Goal: Information Seeking & Learning: Learn about a topic

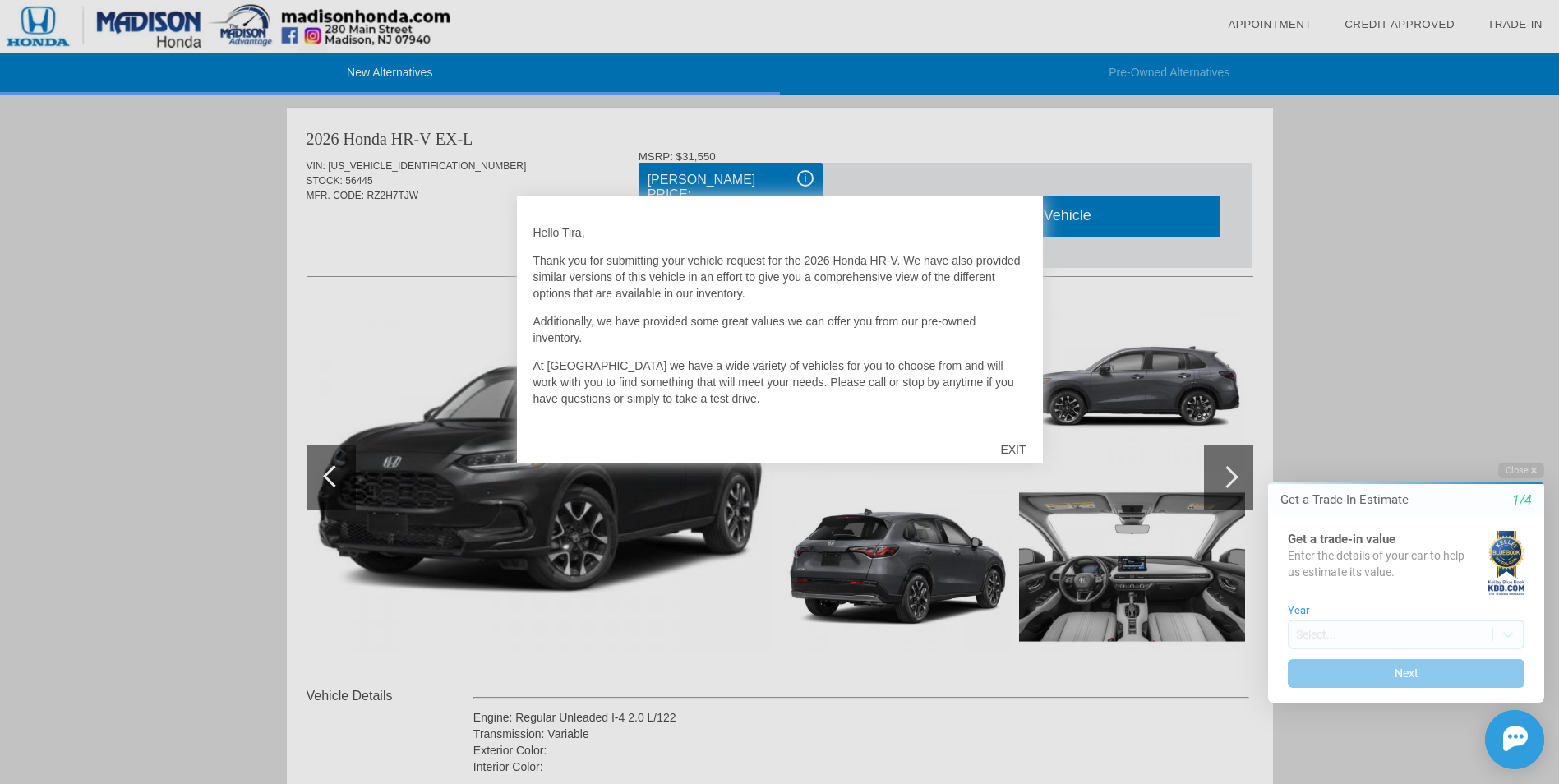
click at [1371, 272] on div at bounding box center [779, 392] width 1559 height 784
click at [1007, 452] on div "EXIT" at bounding box center [1012, 449] width 59 height 49
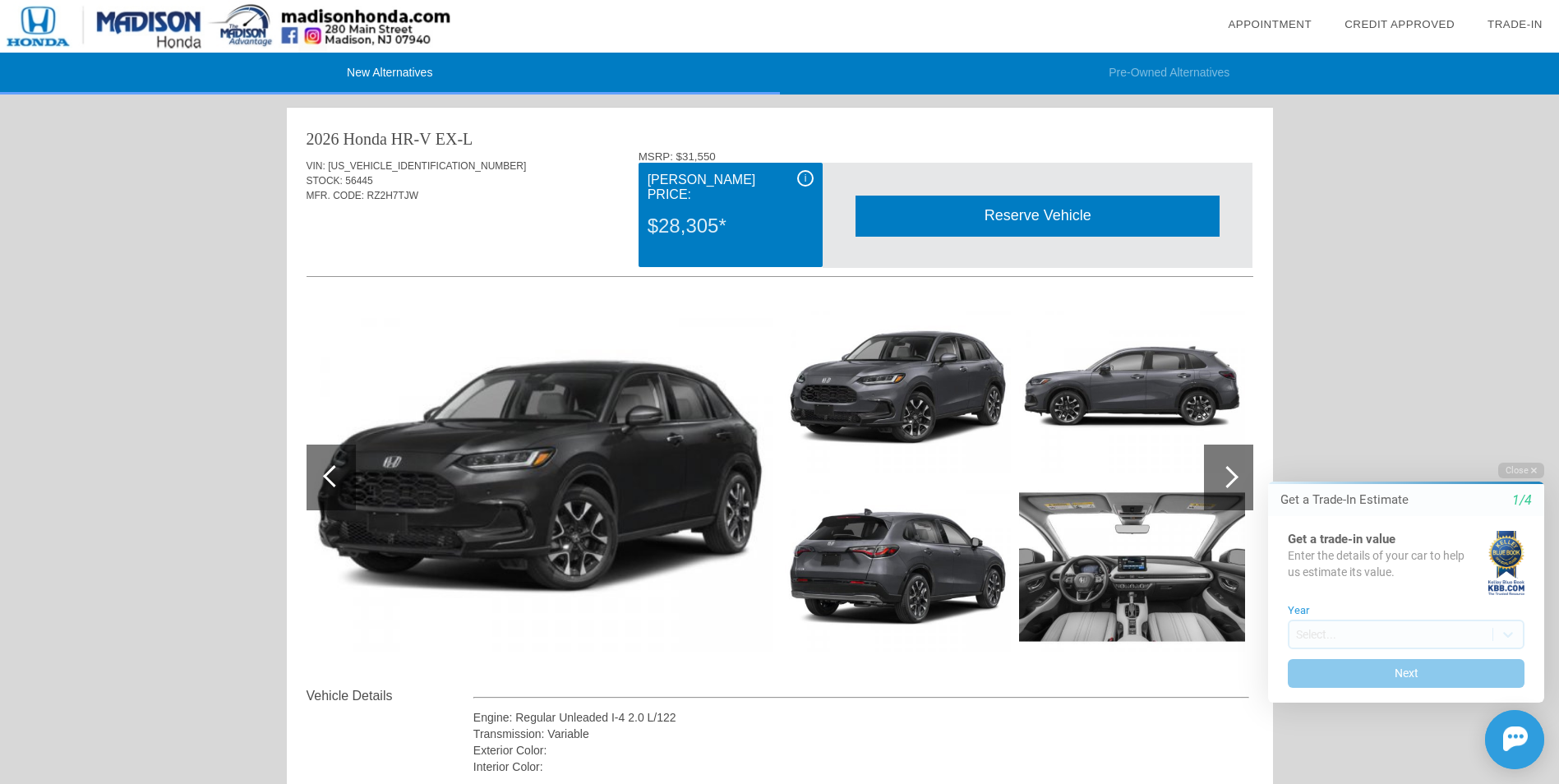
click at [804, 176] on div "i" at bounding box center [805, 178] width 17 height 17
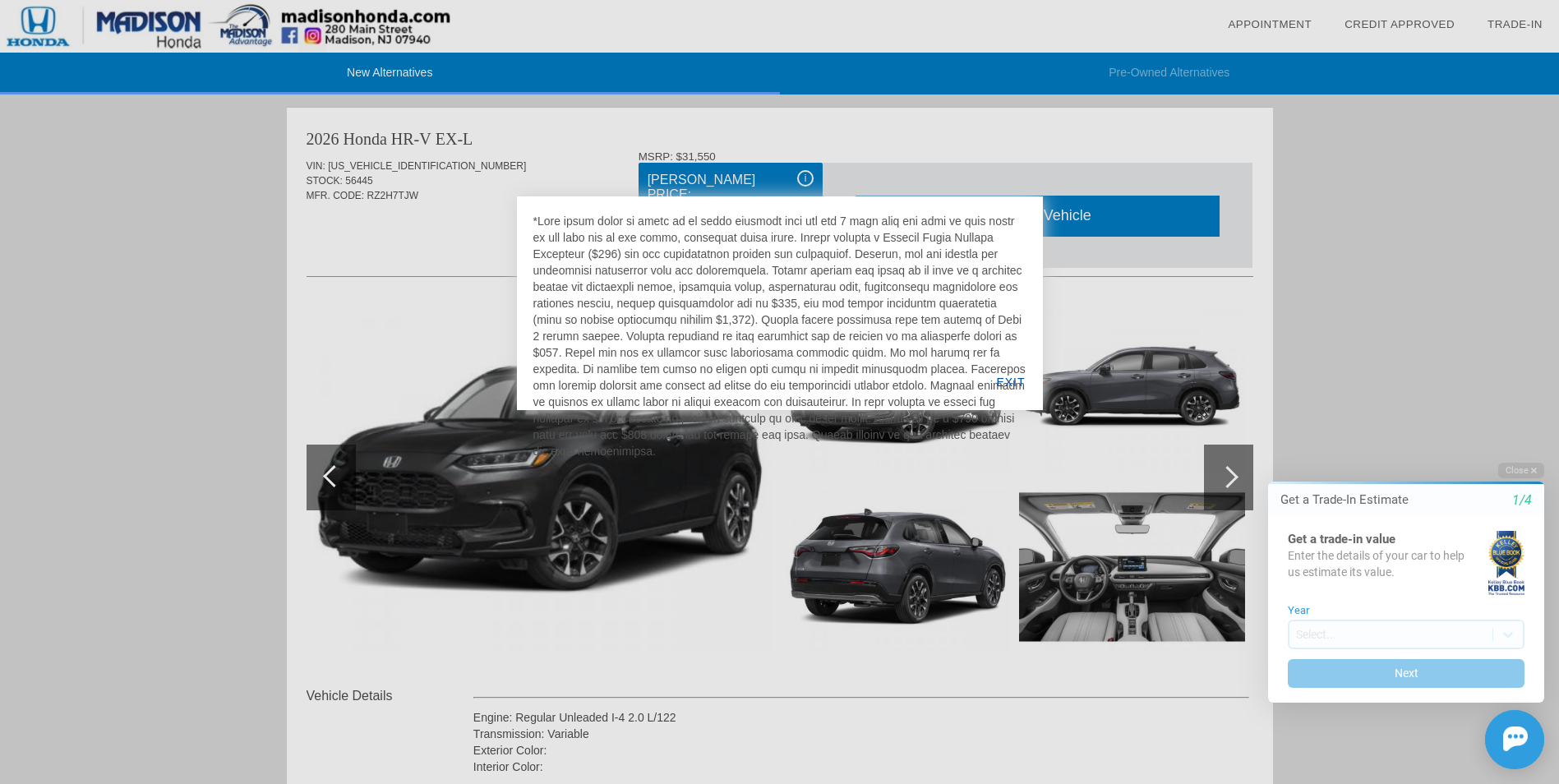
scroll to position [82, 0]
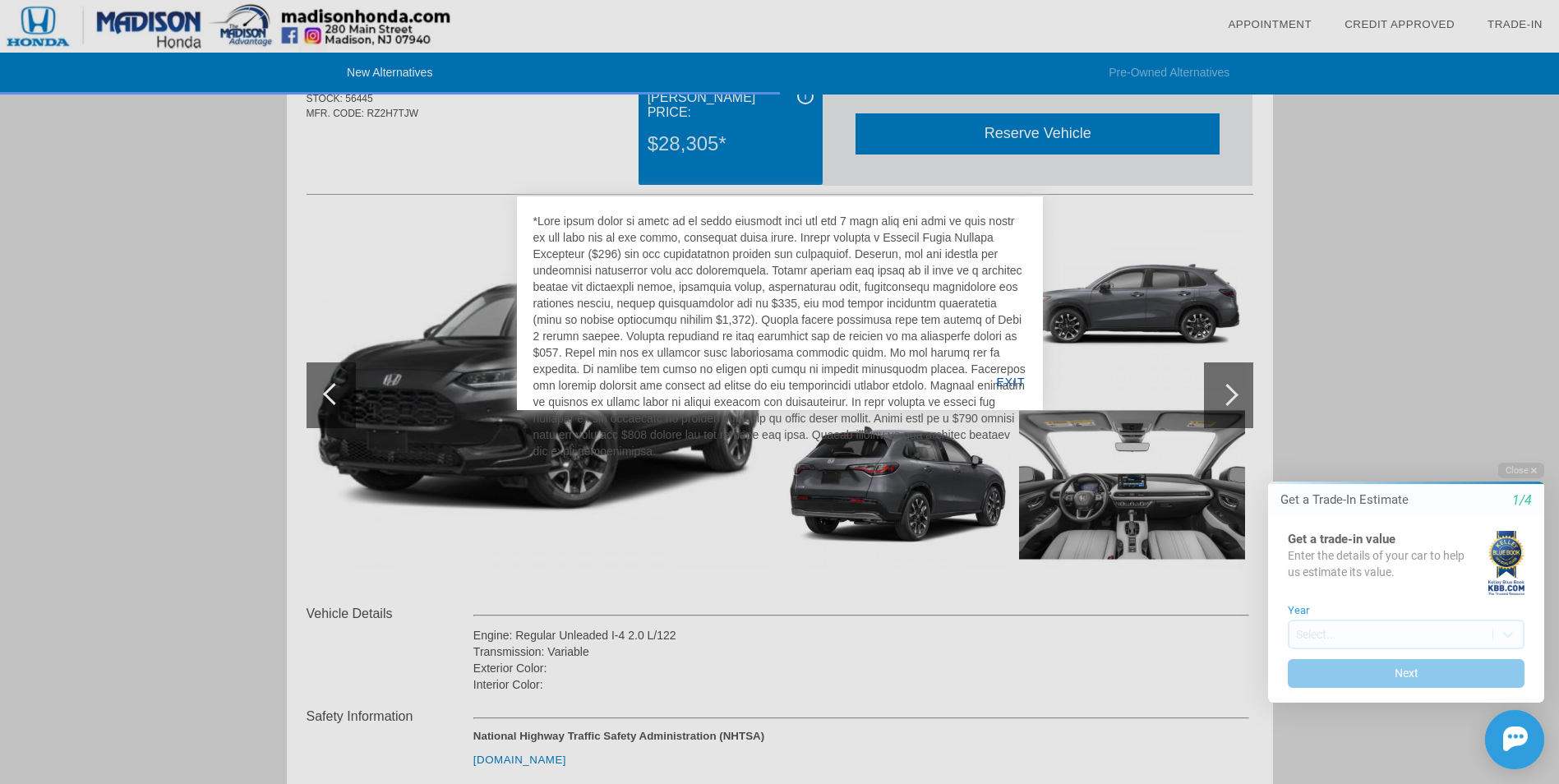
drag, startPoint x: 534, startPoint y: 219, endPoint x: 972, endPoint y: 449, distance: 494.7
click at [972, 449] on div at bounding box center [780, 336] width 493 height 246
copy div "*Your price quote is valid on in stock vehicles only and for 3 days from the da…"
click at [55, 460] on div at bounding box center [779, 392] width 1559 height 784
click at [1522, 472] on button "Close" at bounding box center [1521, 470] width 46 height 16
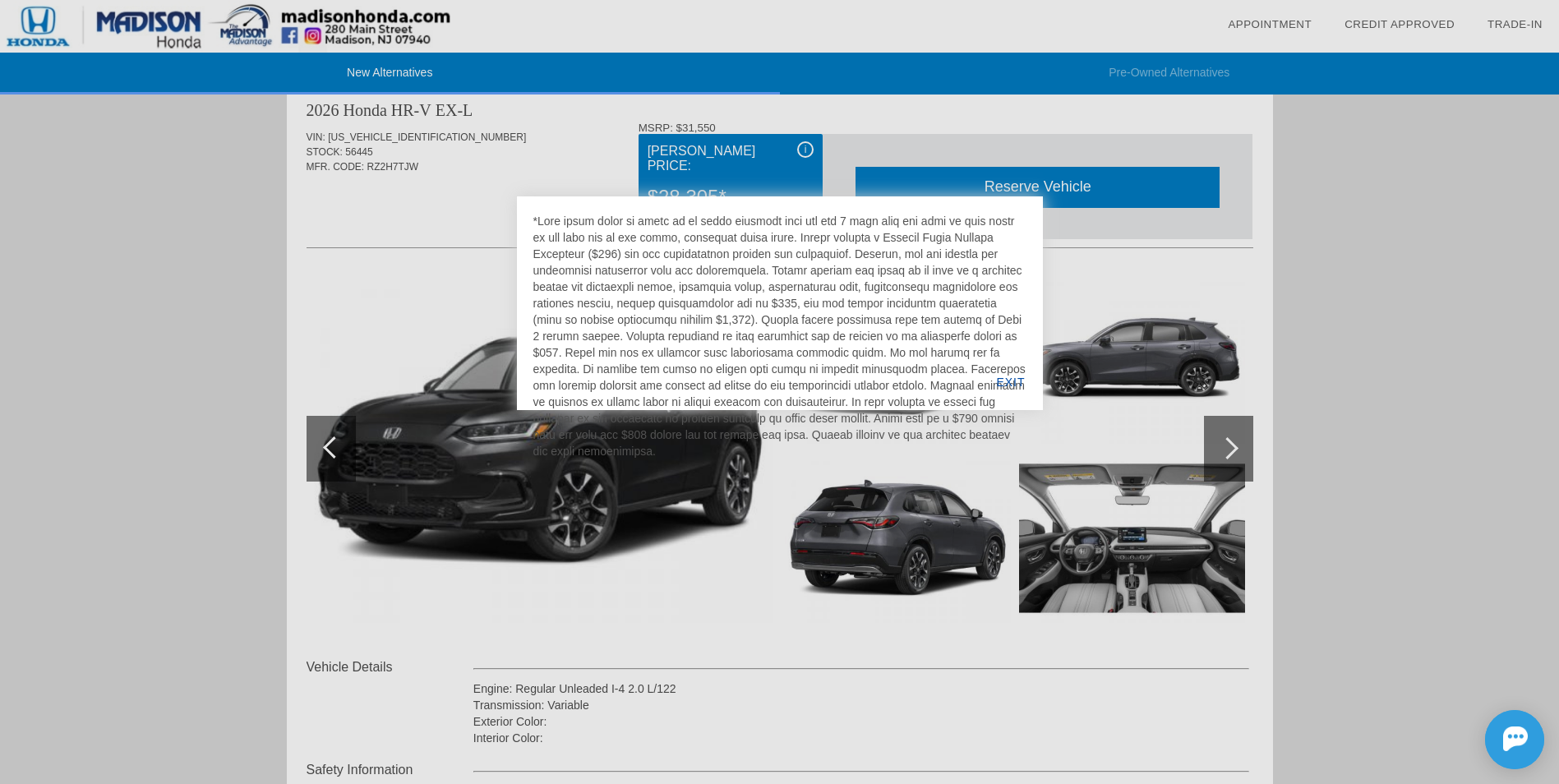
scroll to position [0, 0]
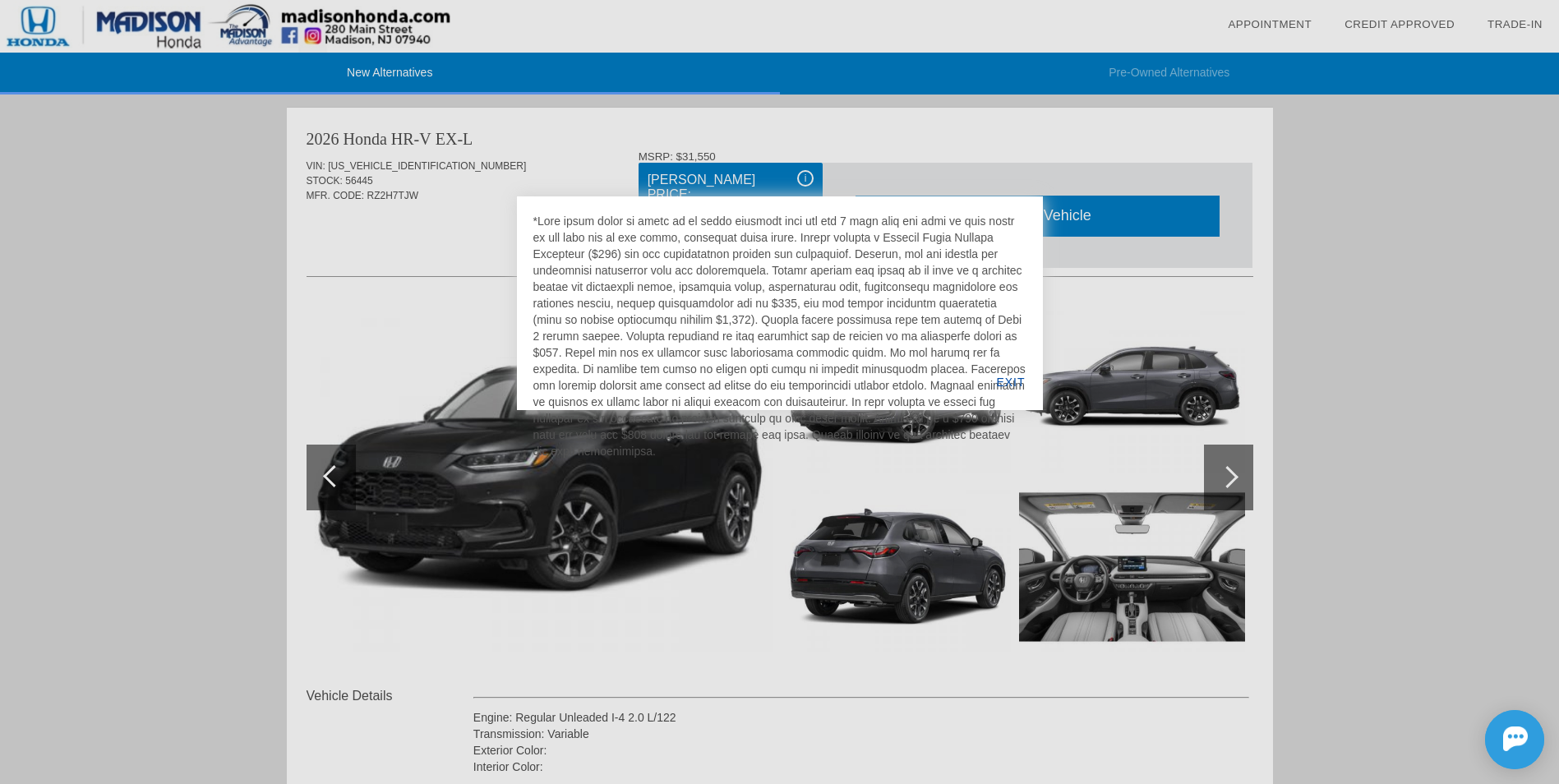
click at [1238, 466] on div at bounding box center [779, 392] width 1559 height 784
click at [243, 348] on div at bounding box center [779, 392] width 1559 height 784
click at [808, 182] on div at bounding box center [779, 392] width 1559 height 784
click at [811, 176] on div at bounding box center [779, 392] width 1559 height 784
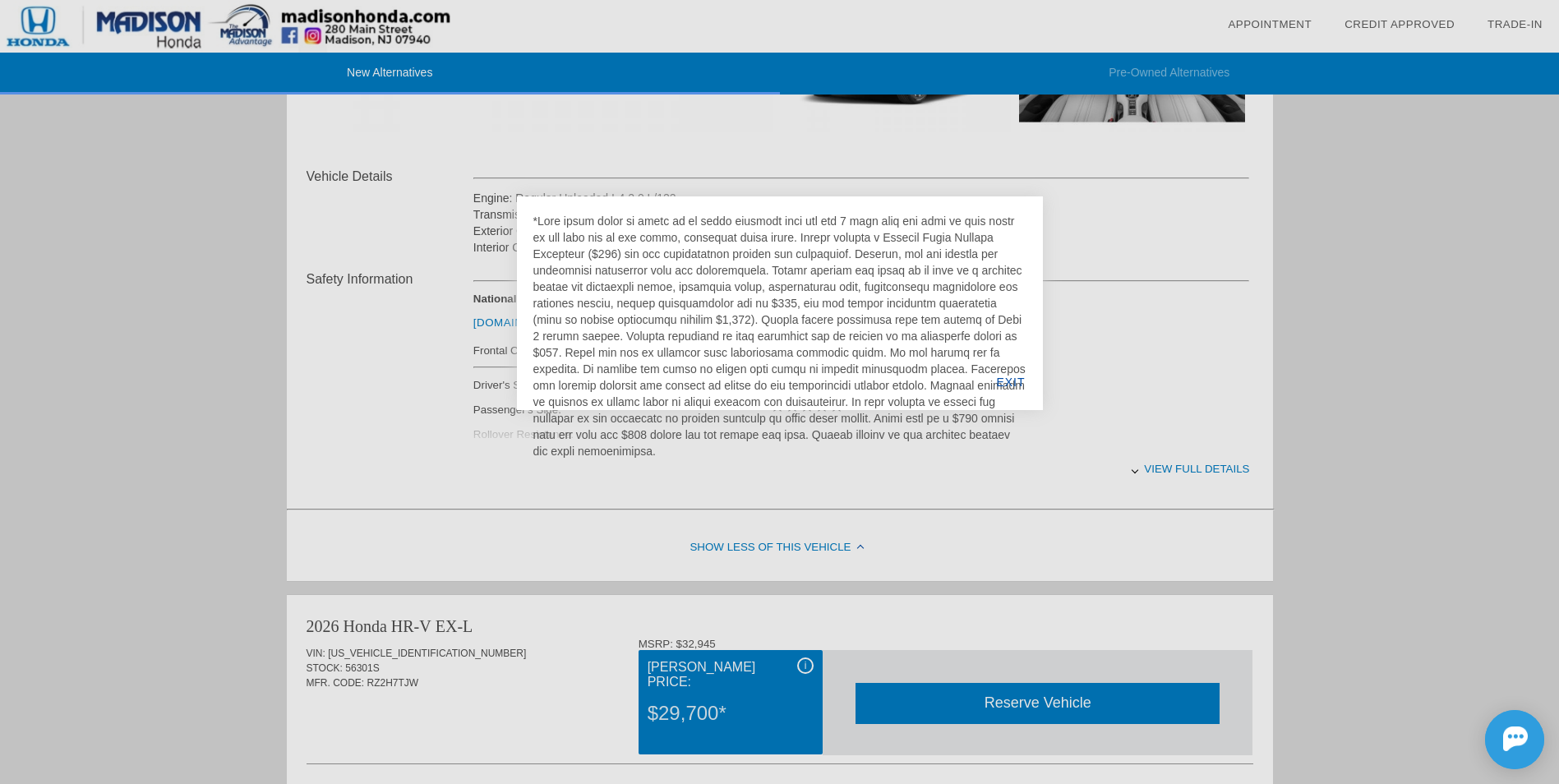
scroll to position [739, 0]
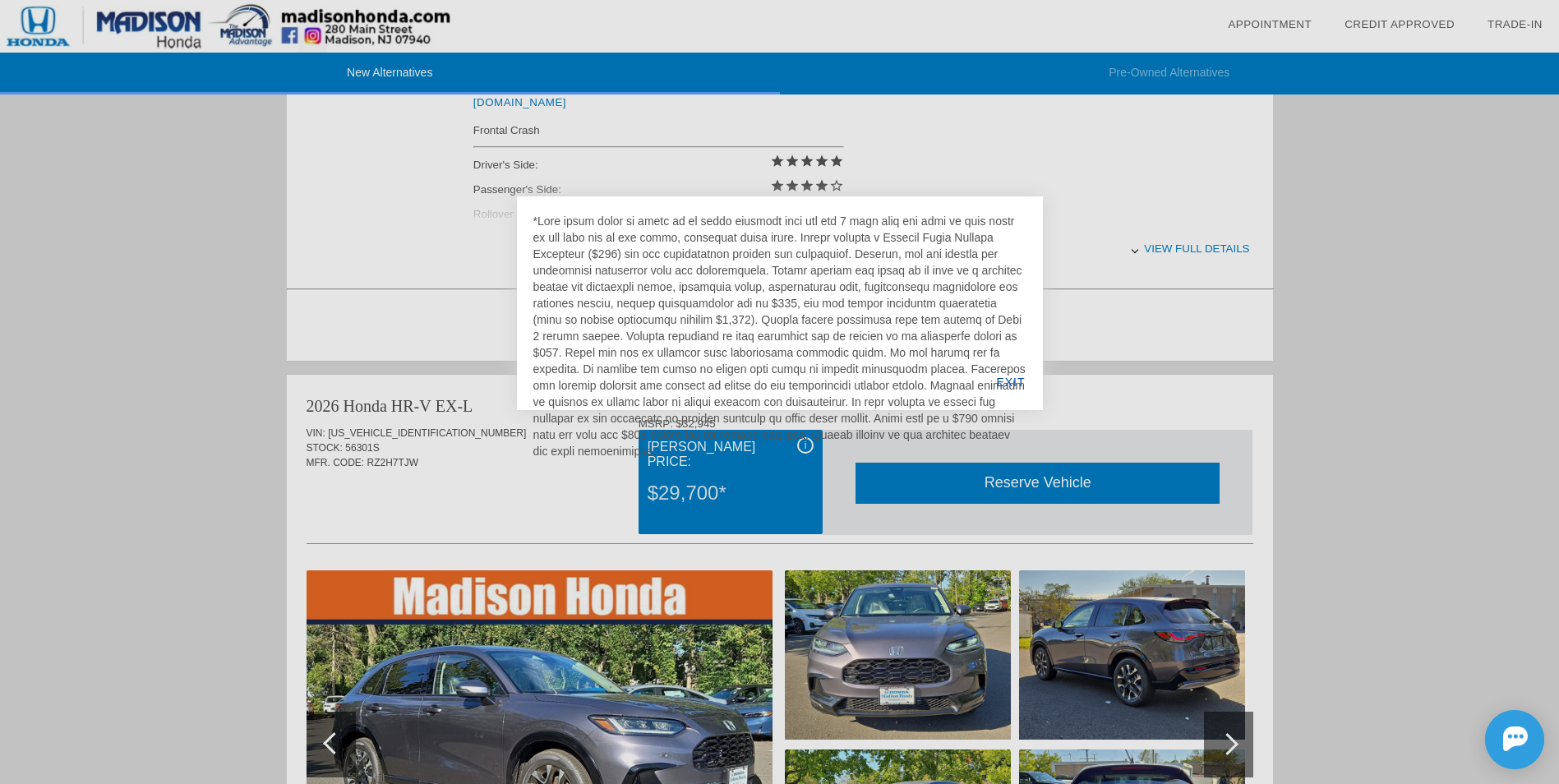
click at [267, 322] on div at bounding box center [779, 392] width 1559 height 784
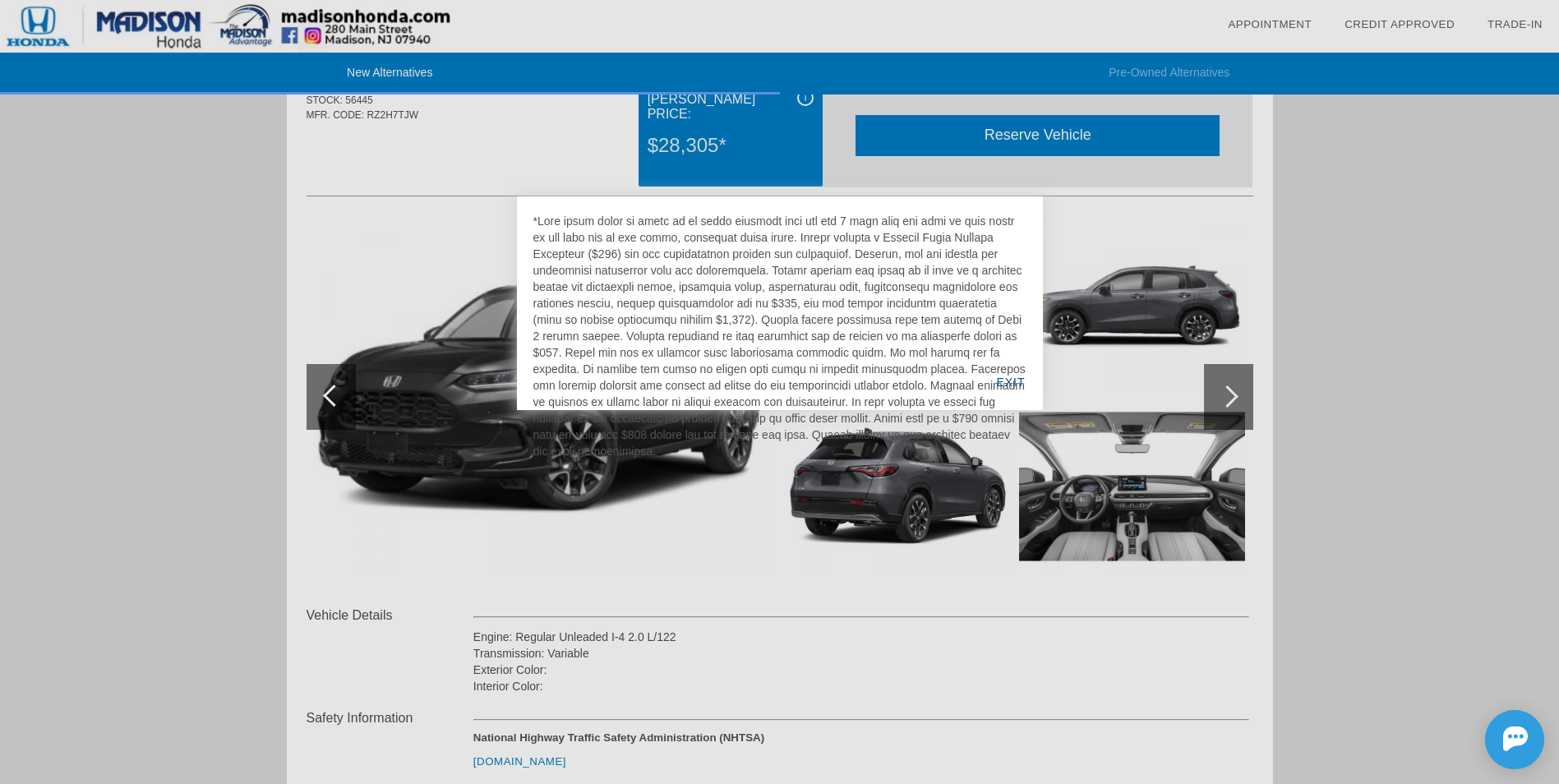
scroll to position [0, 0]
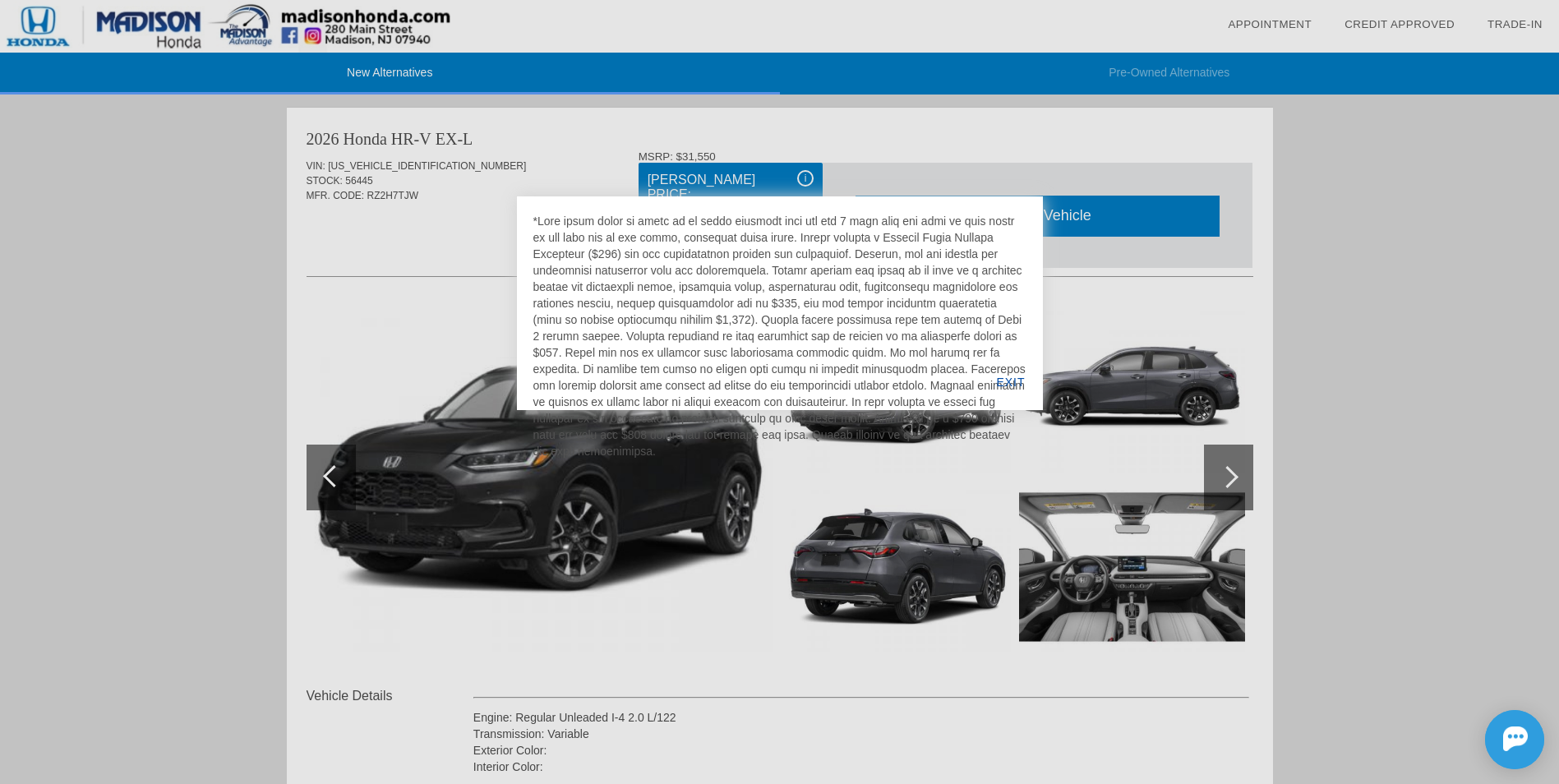
click at [716, 349] on div at bounding box center [780, 336] width 493 height 246
click at [687, 489] on div at bounding box center [779, 392] width 1559 height 784
click at [264, 412] on div at bounding box center [779, 392] width 1559 height 784
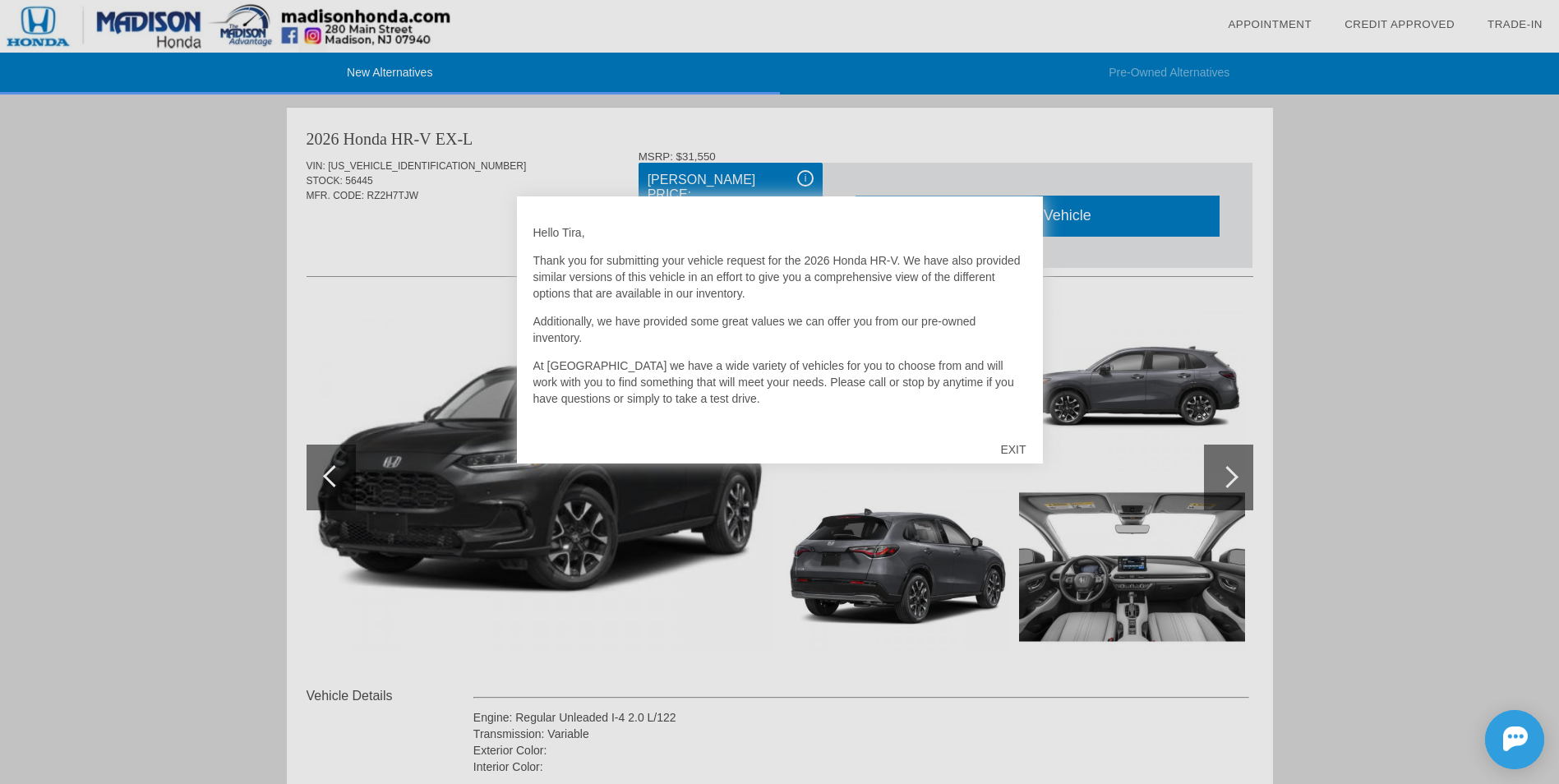
click at [805, 182] on div at bounding box center [779, 392] width 1559 height 784
click at [1025, 444] on div "EXIT" at bounding box center [1012, 449] width 59 height 49
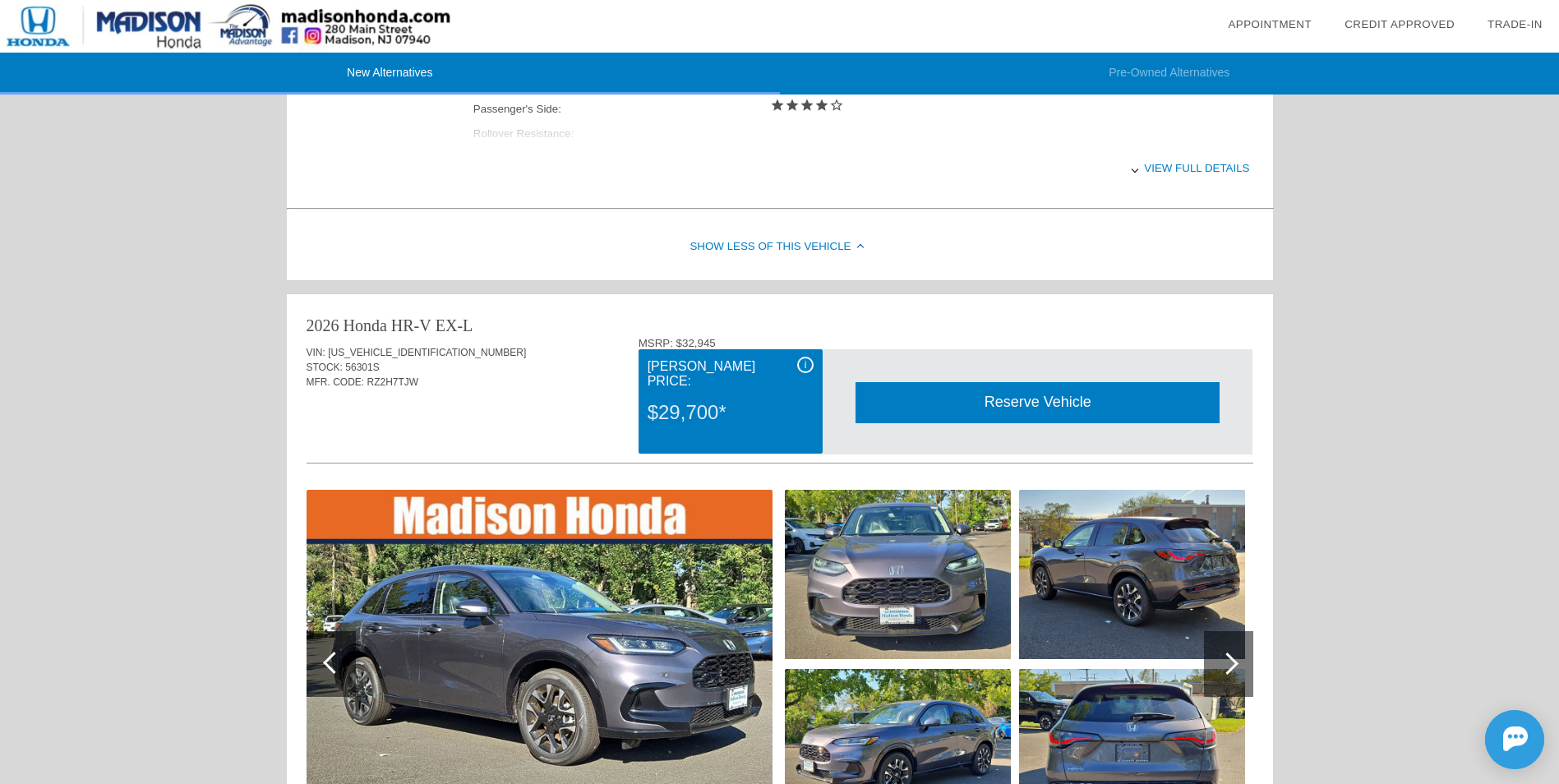
scroll to position [822, 0]
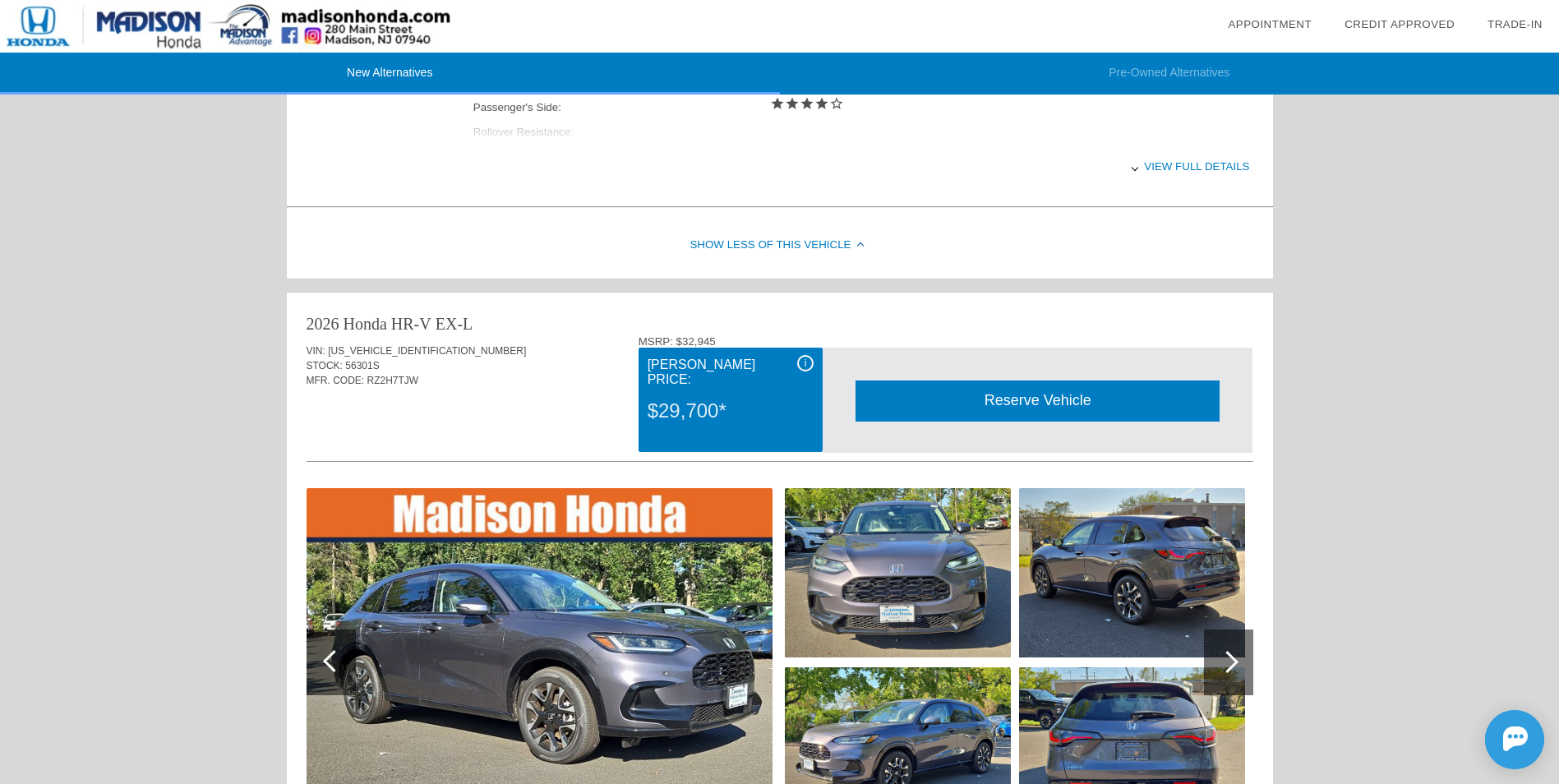
click at [1202, 160] on div "View full details" at bounding box center [862, 167] width 776 height 40
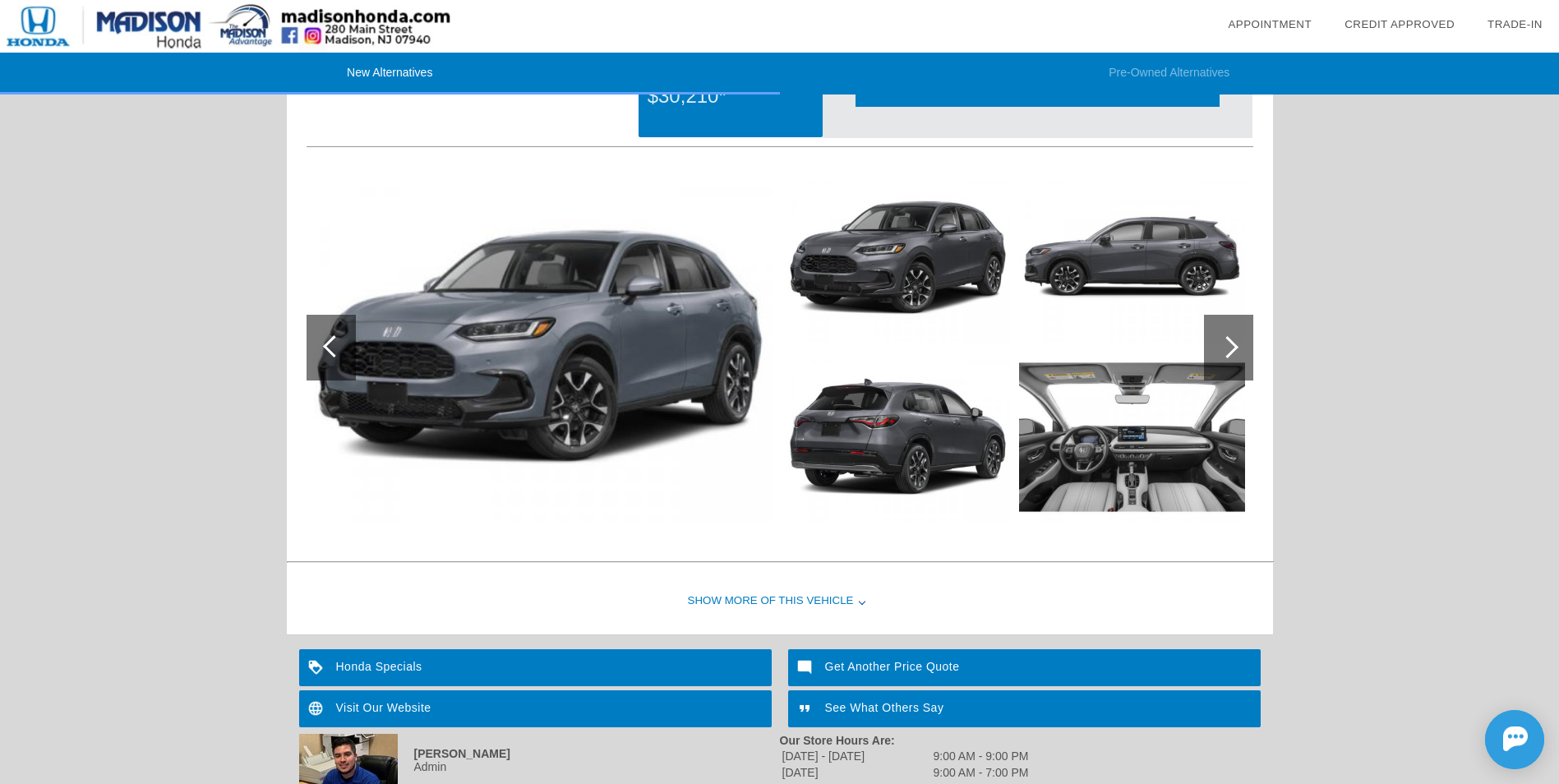
scroll to position [1890, 0]
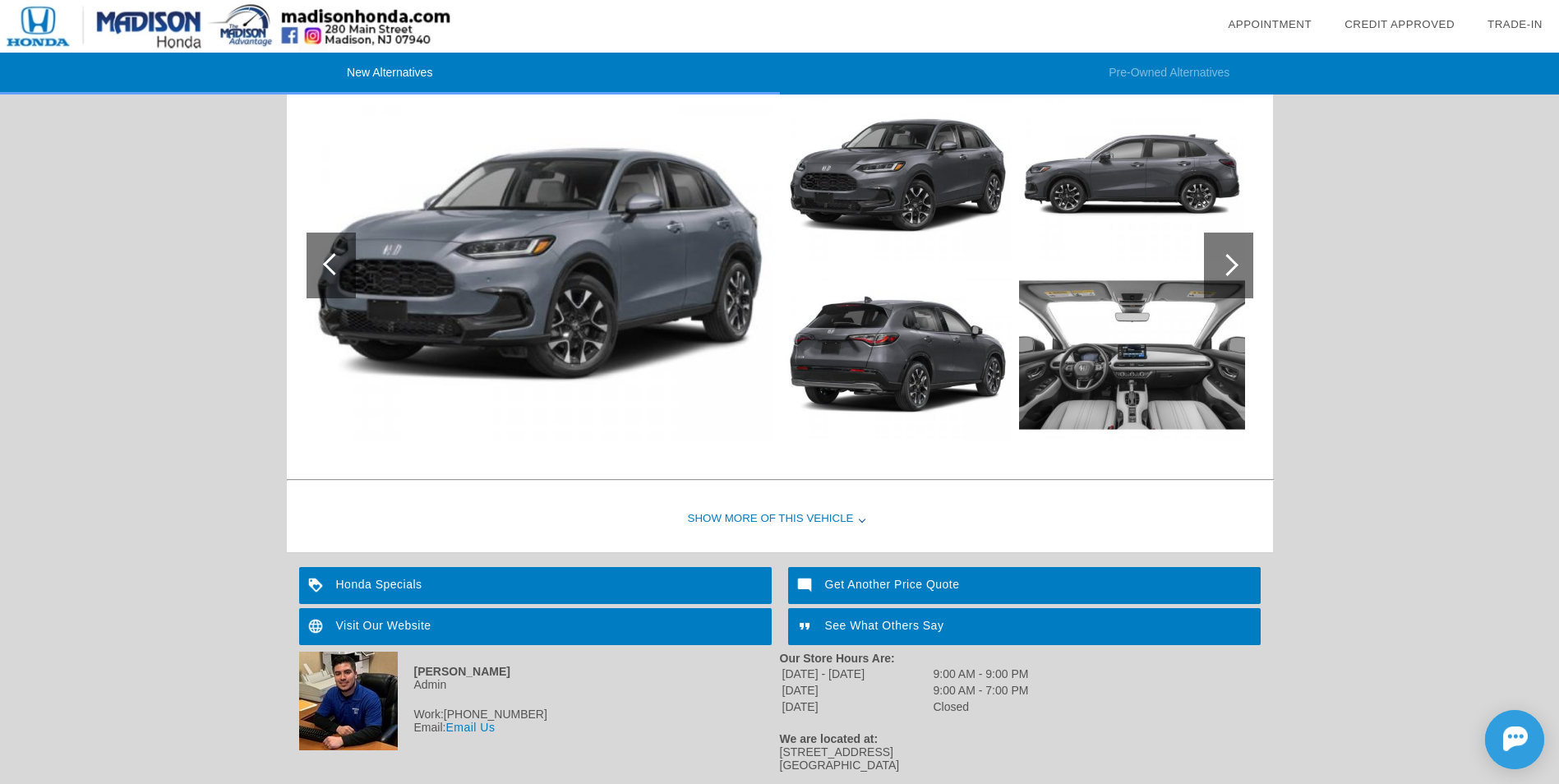
click at [812, 514] on div "Show More of this Vehicle" at bounding box center [780, 519] width 986 height 66
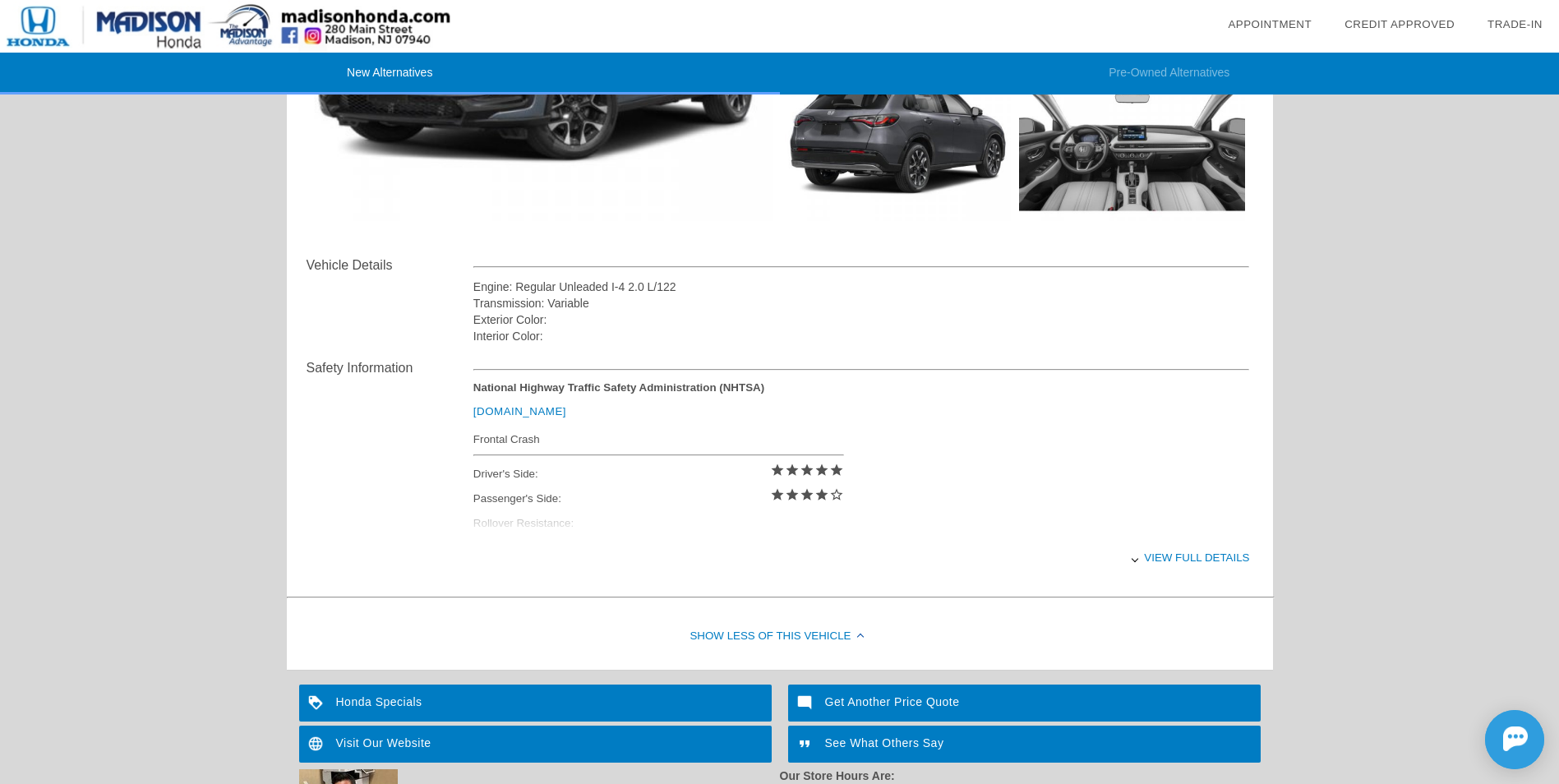
scroll to position [2107, 0]
click at [1189, 552] on div "View full details" at bounding box center [862, 559] width 776 height 40
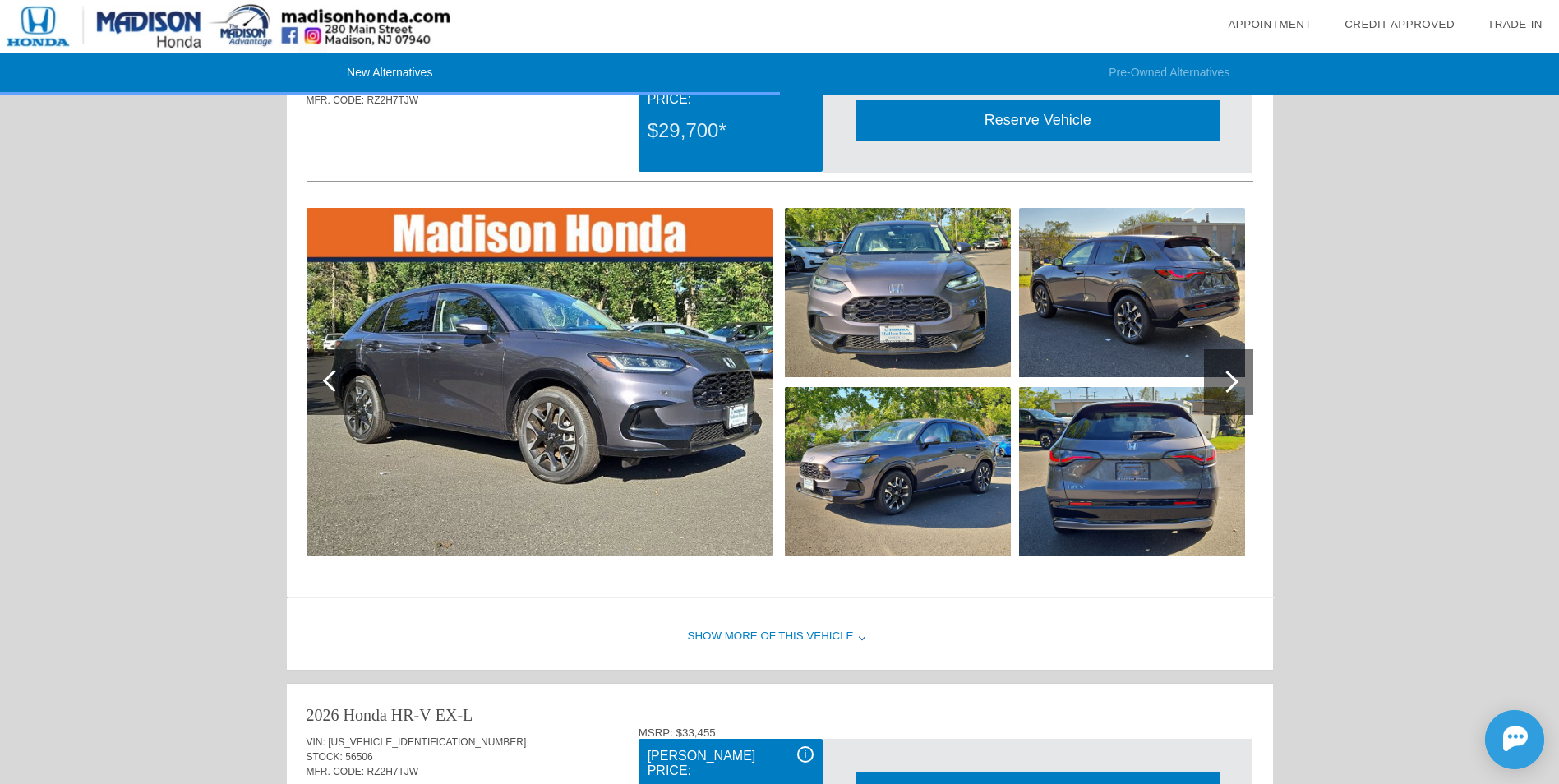
scroll to position [1368, 0]
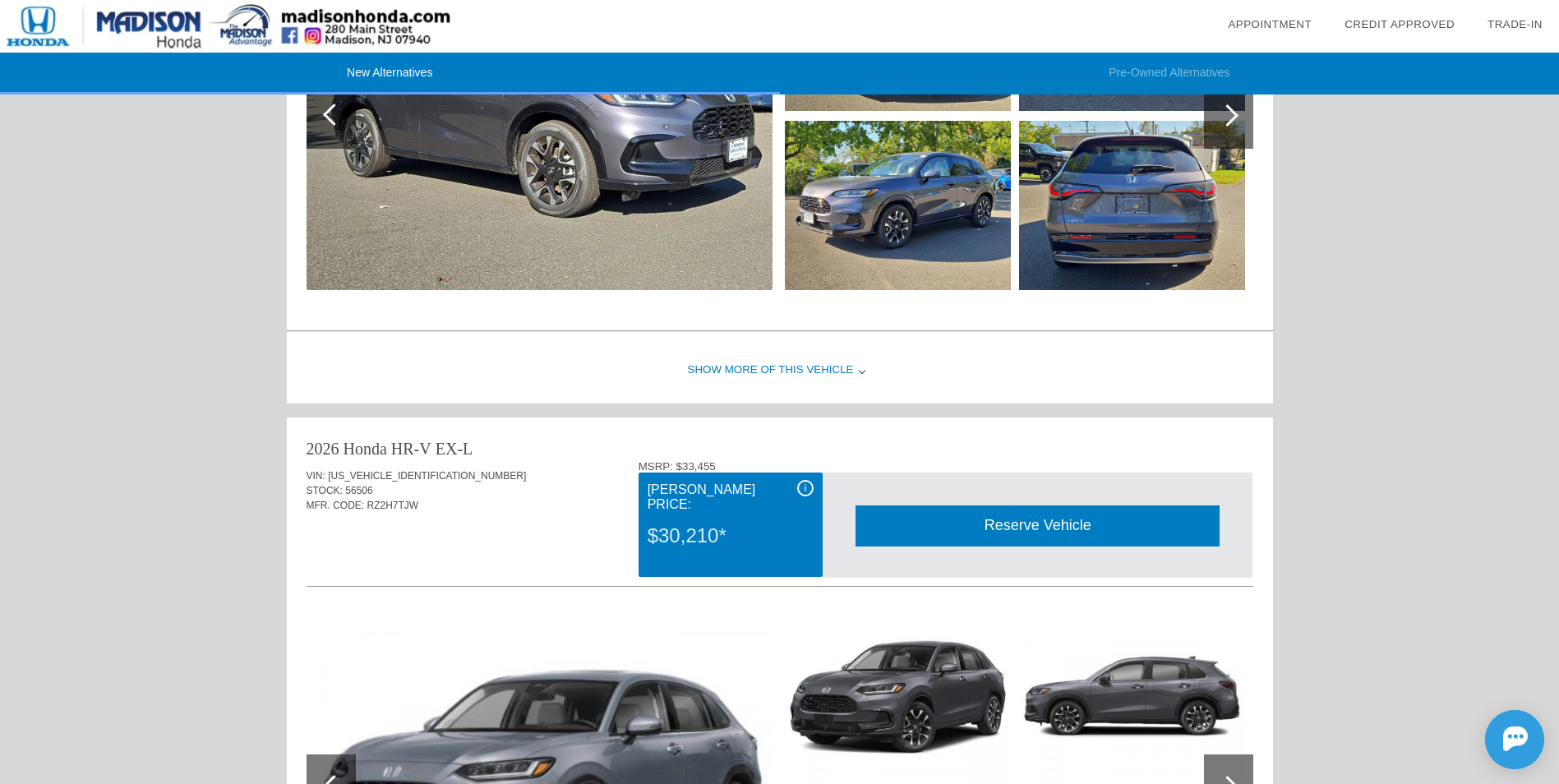
click at [847, 370] on div "Show More of this Vehicle" at bounding box center [780, 370] width 986 height 66
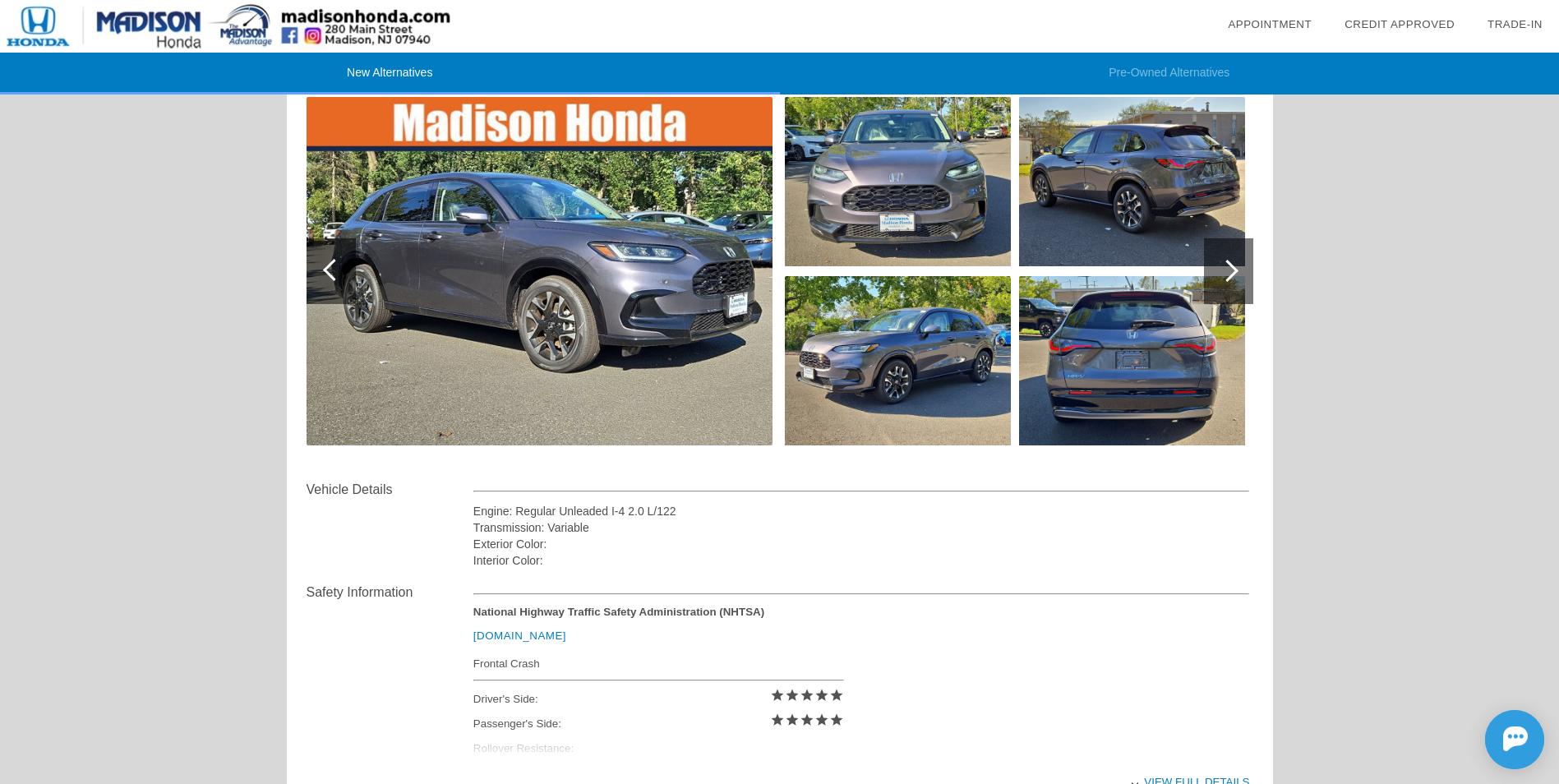
scroll to position [957, 0]
